Goal: Navigation & Orientation: Find specific page/section

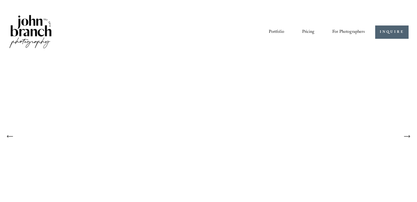
click at [275, 33] on link "Portfolio" at bounding box center [276, 32] width 15 height 9
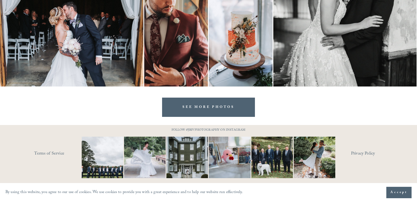
scroll to position [1663, 0]
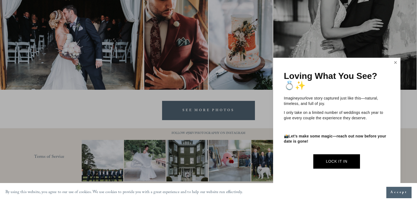
click at [396, 64] on link "Close" at bounding box center [396, 63] width 8 height 9
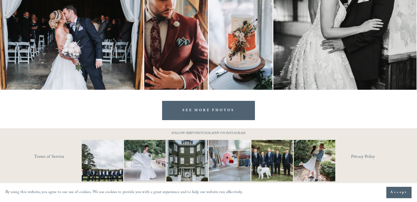
click at [215, 114] on link "SEE MORE PHOTOS" at bounding box center [208, 110] width 93 height 19
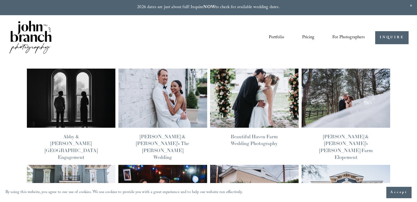
click at [277, 36] on link "Portfolio" at bounding box center [276, 37] width 15 height 9
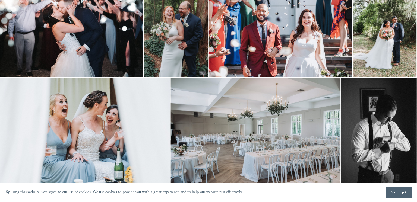
scroll to position [1052, 0]
